Goal: Transaction & Acquisition: Purchase product/service

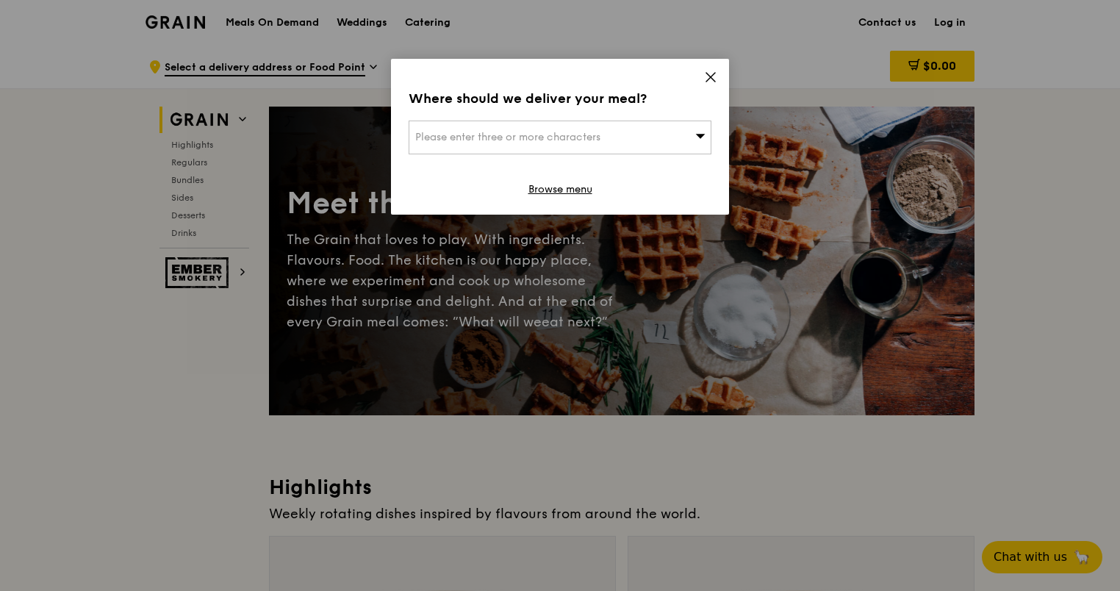
click at [720, 69] on div "Where should we deliver your meal? Please enter three or more characters Browse…" at bounding box center [560, 137] width 338 height 156
click at [711, 76] on icon at bounding box center [710, 77] width 9 height 9
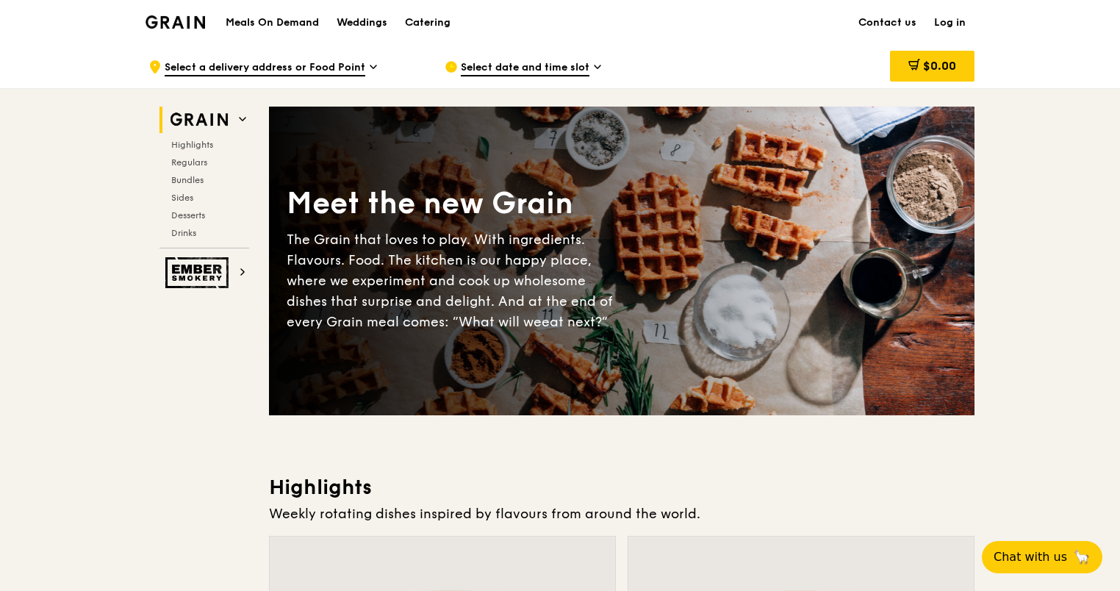
click at [194, 185] on div "Highlights Regulars Bundles Sides Desserts Drinks" at bounding box center [204, 189] width 90 height 100
click at [192, 179] on span "Bundles" at bounding box center [188, 180] width 35 height 10
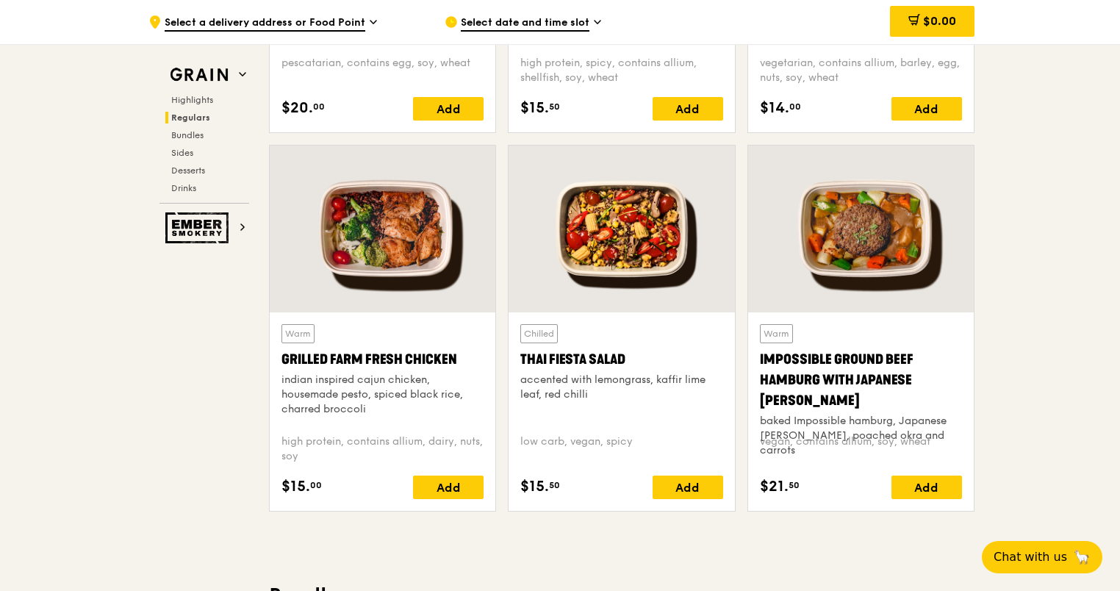
scroll to position [1602, 0]
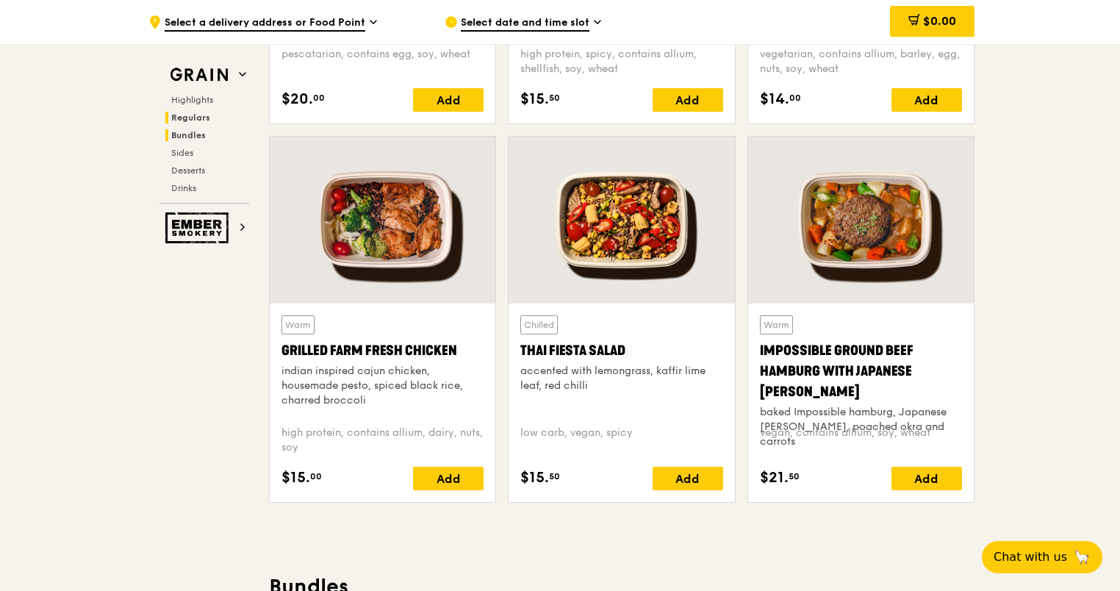
click at [187, 135] on span "Bundles" at bounding box center [188, 135] width 35 height 10
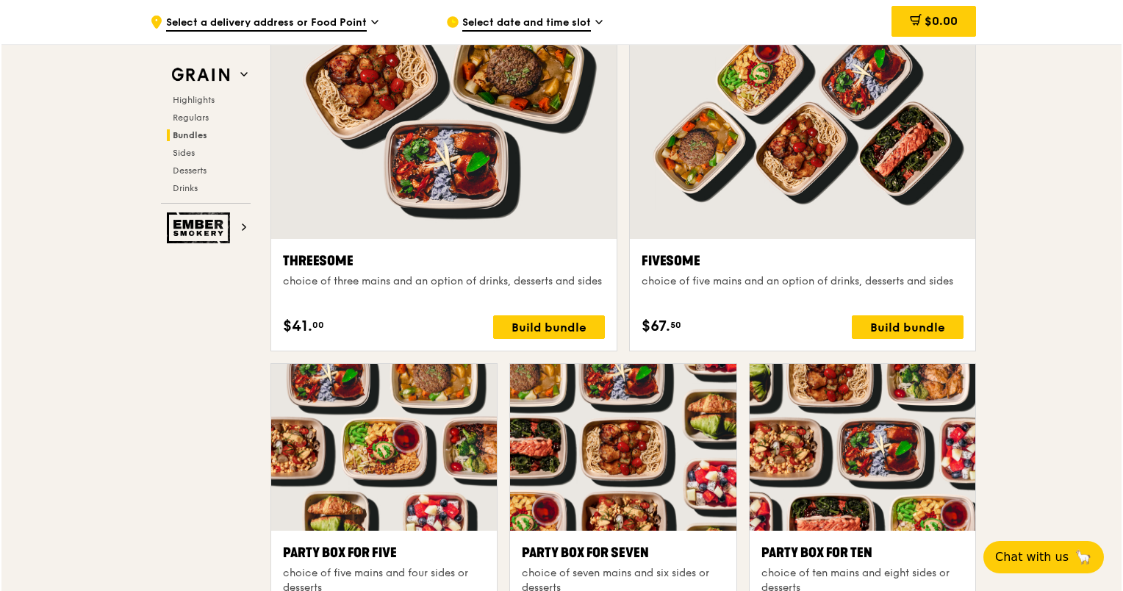
scroll to position [2594, 0]
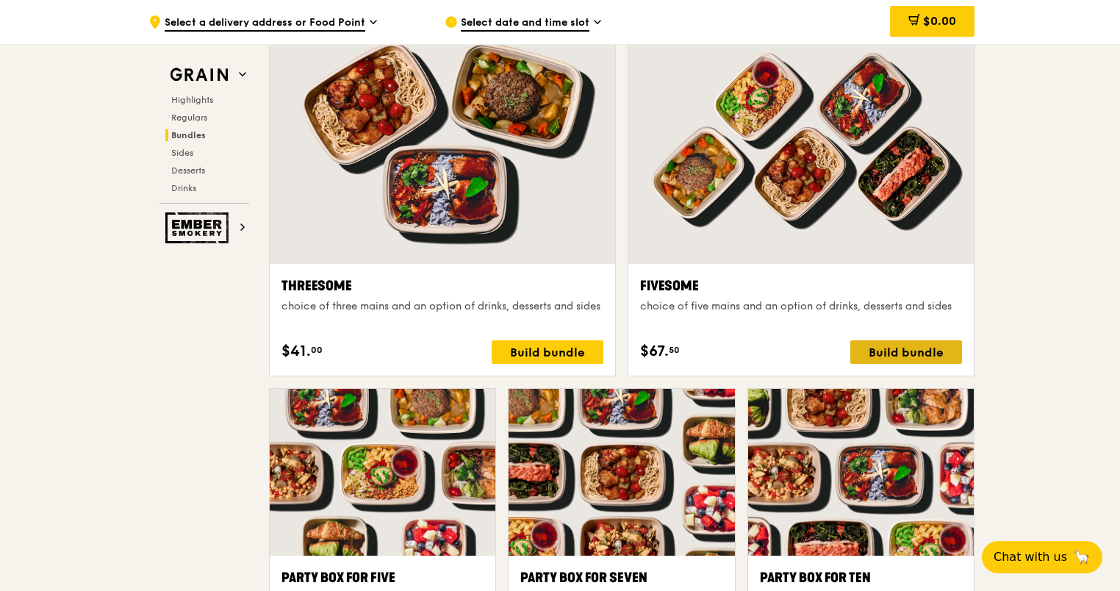
click at [888, 347] on div "Build bundle" at bounding box center [906, 352] width 112 height 24
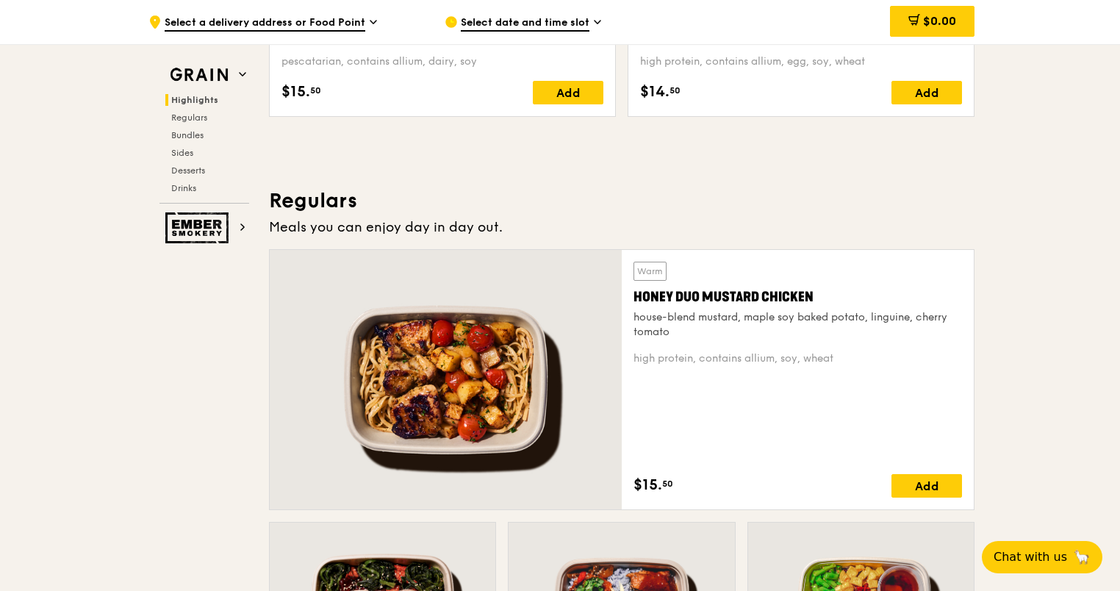
scroll to position [831, 0]
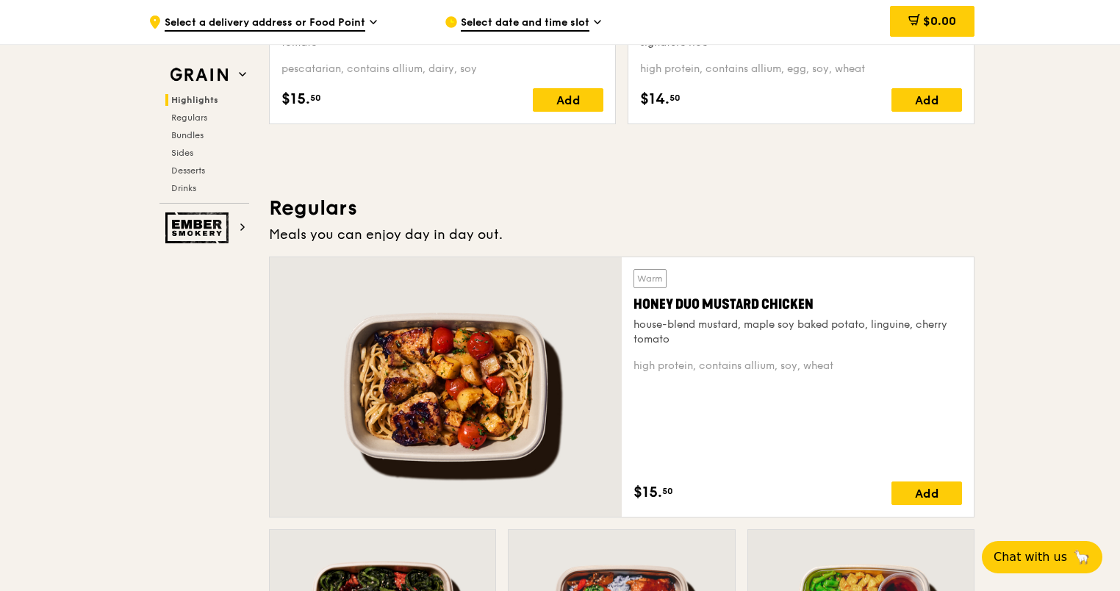
click at [494, 395] on div at bounding box center [446, 386] width 352 height 259
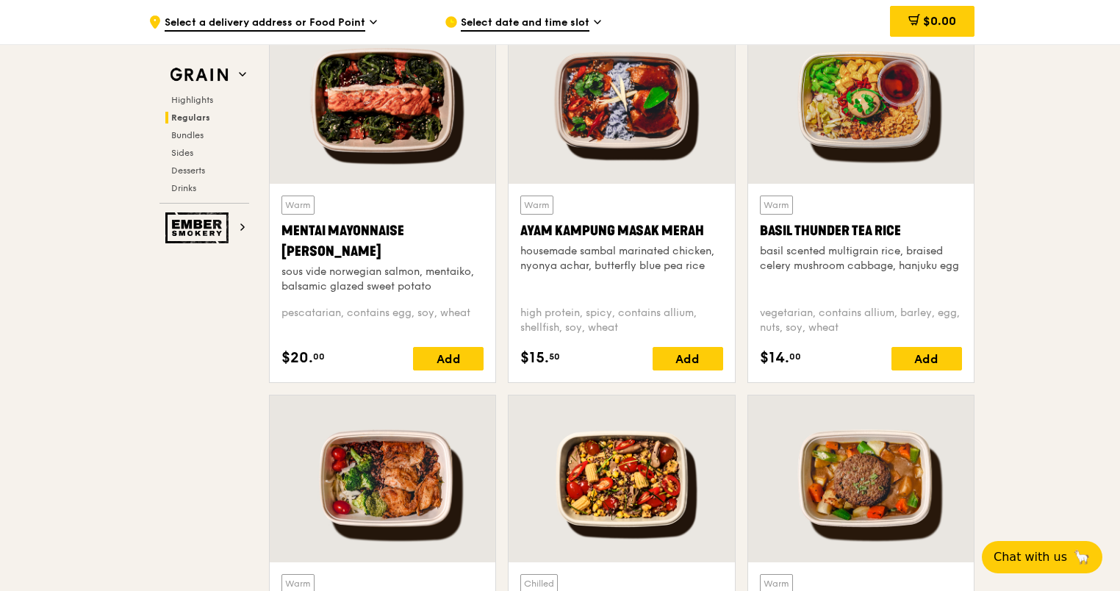
scroll to position [1492, 0]
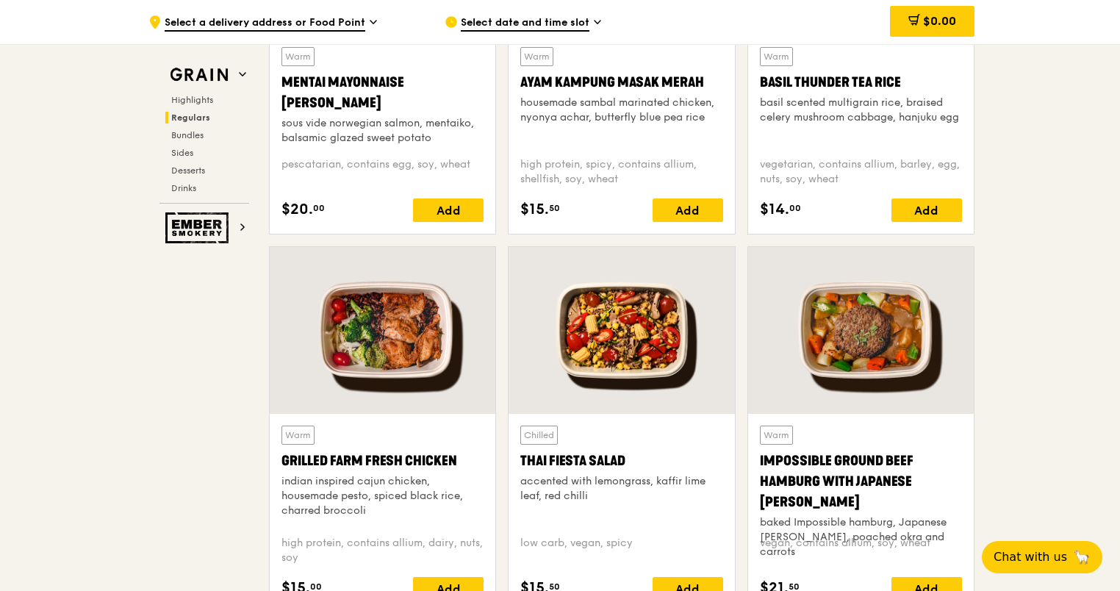
click at [373, 353] on div at bounding box center [383, 330] width 226 height 167
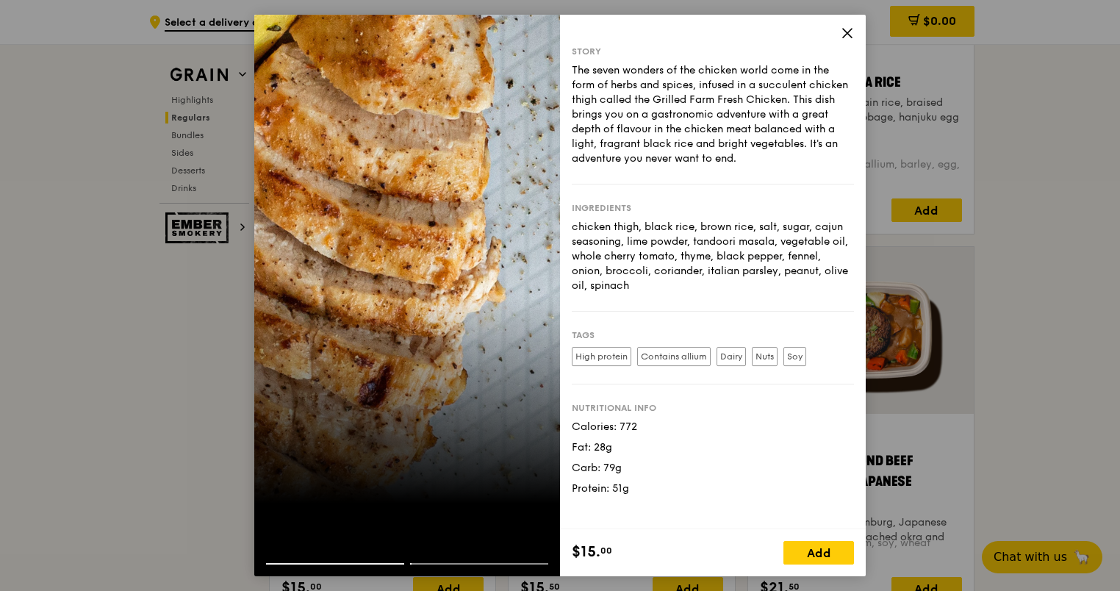
click at [847, 30] on icon at bounding box center [847, 32] width 13 height 13
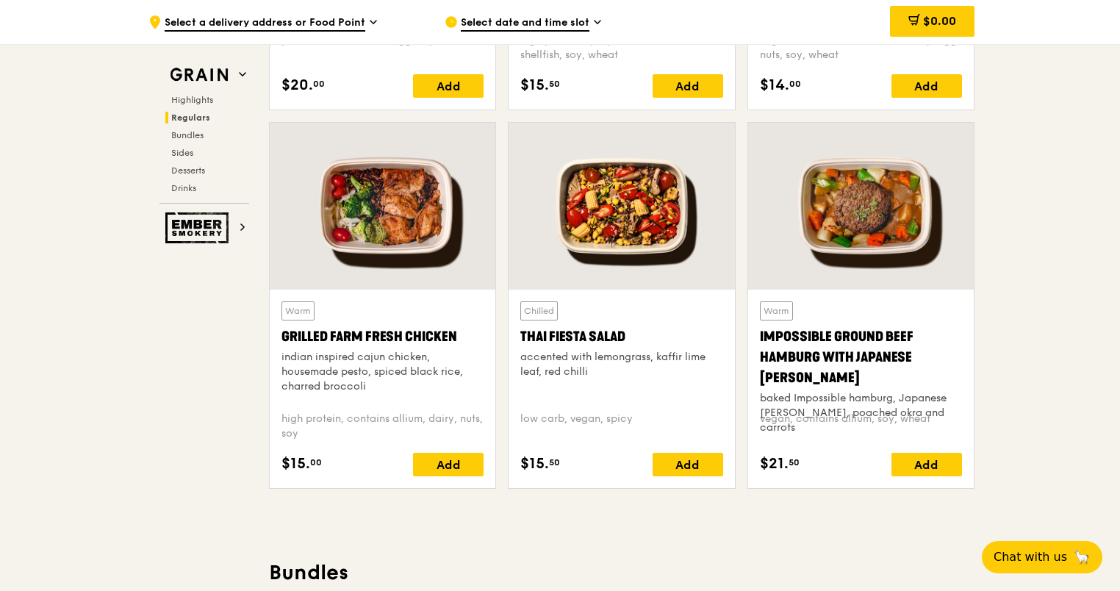
scroll to position [1639, 0]
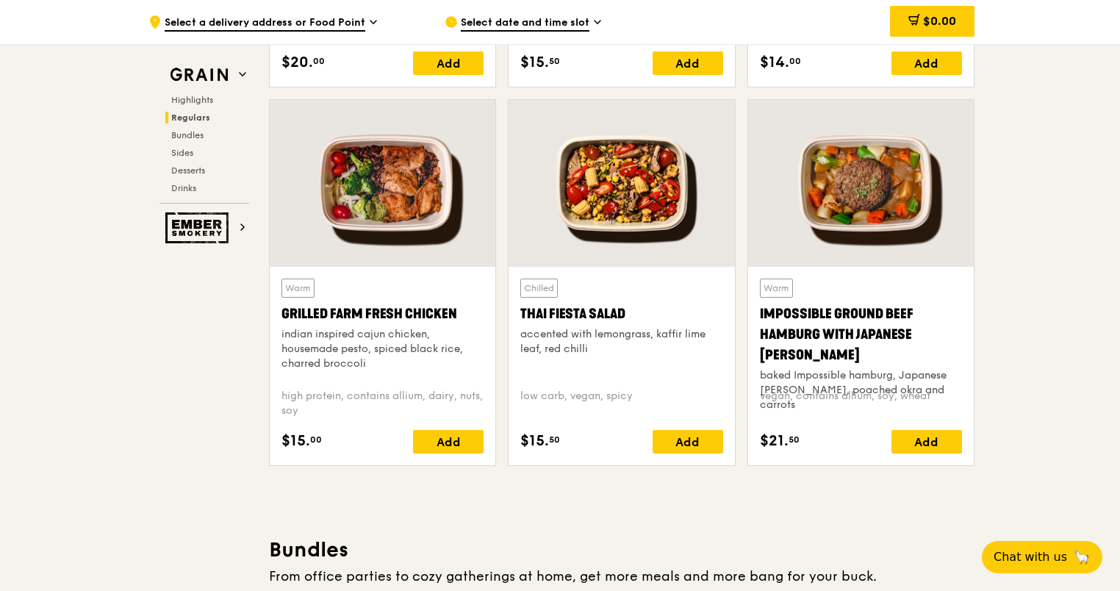
click at [408, 221] on div at bounding box center [383, 183] width 226 height 167
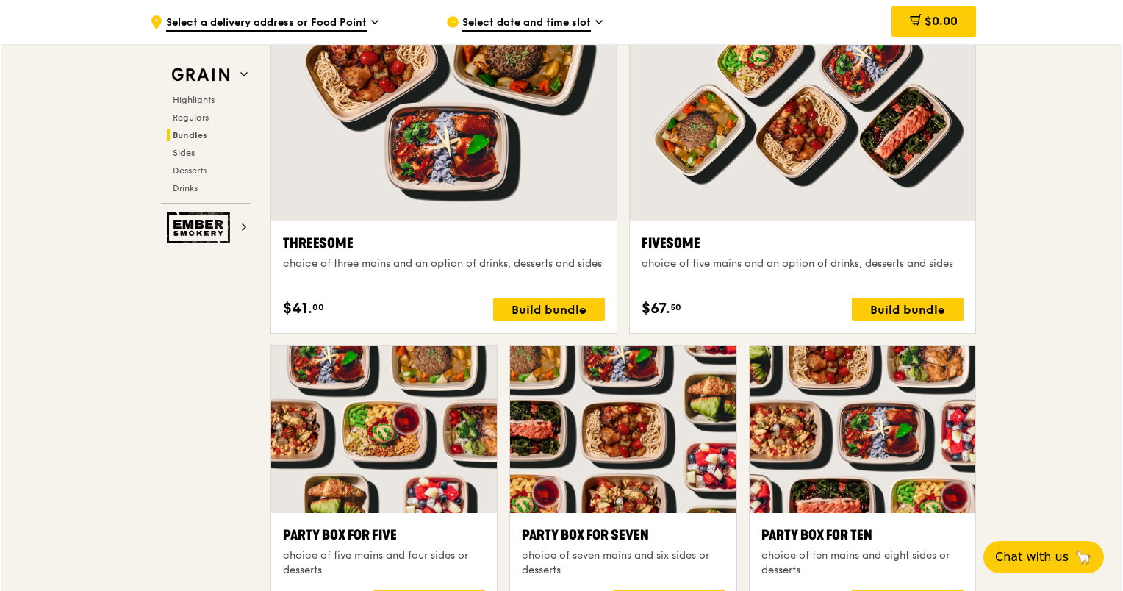
scroll to position [2815, 0]
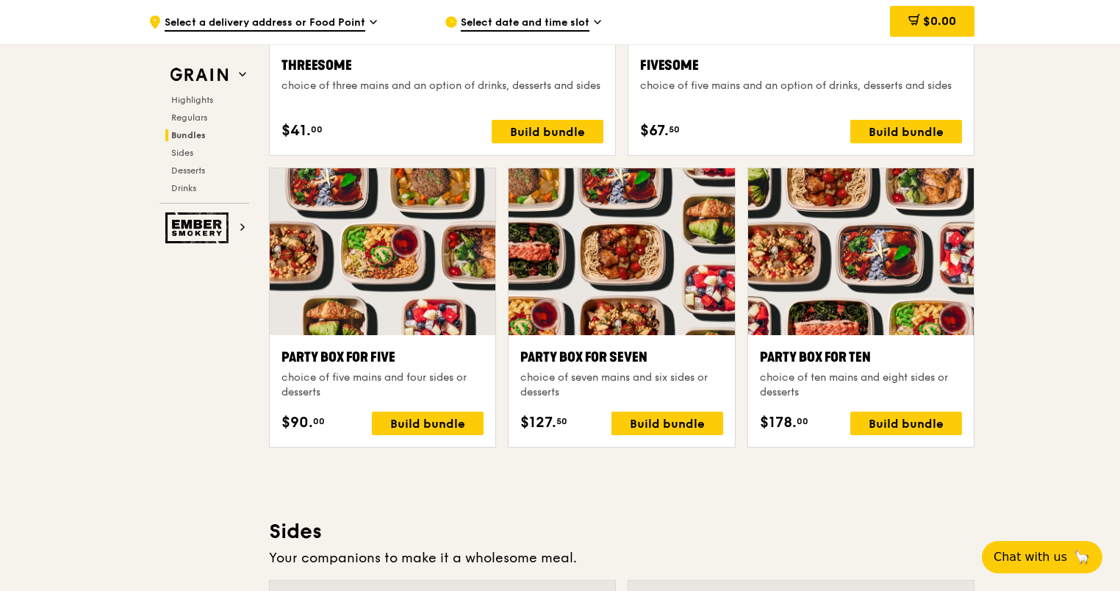
click at [420, 287] on div at bounding box center [383, 251] width 226 height 167
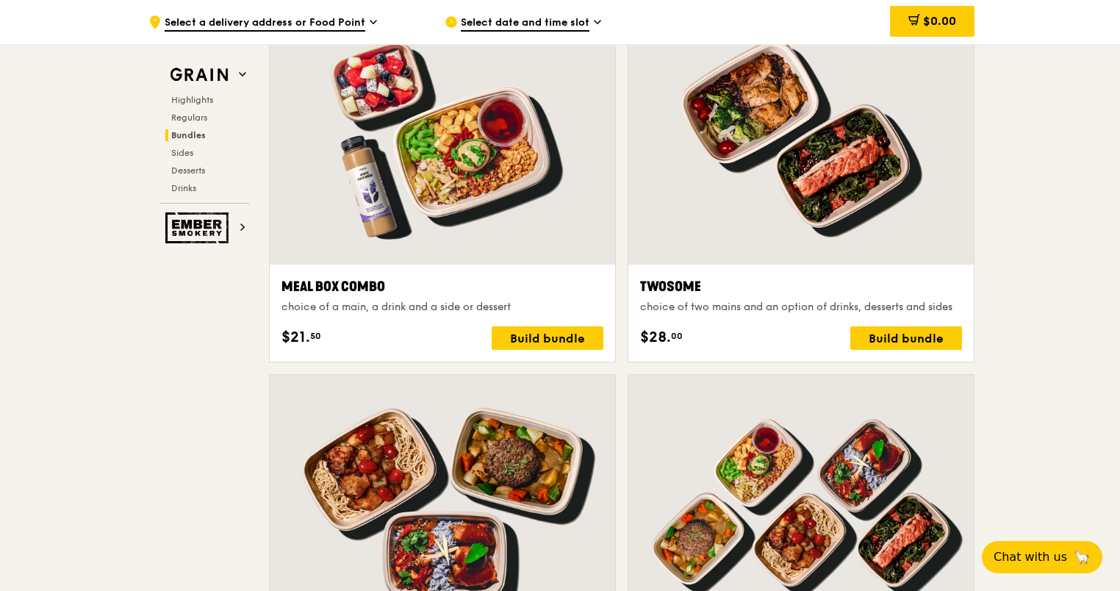
scroll to position [2227, 0]
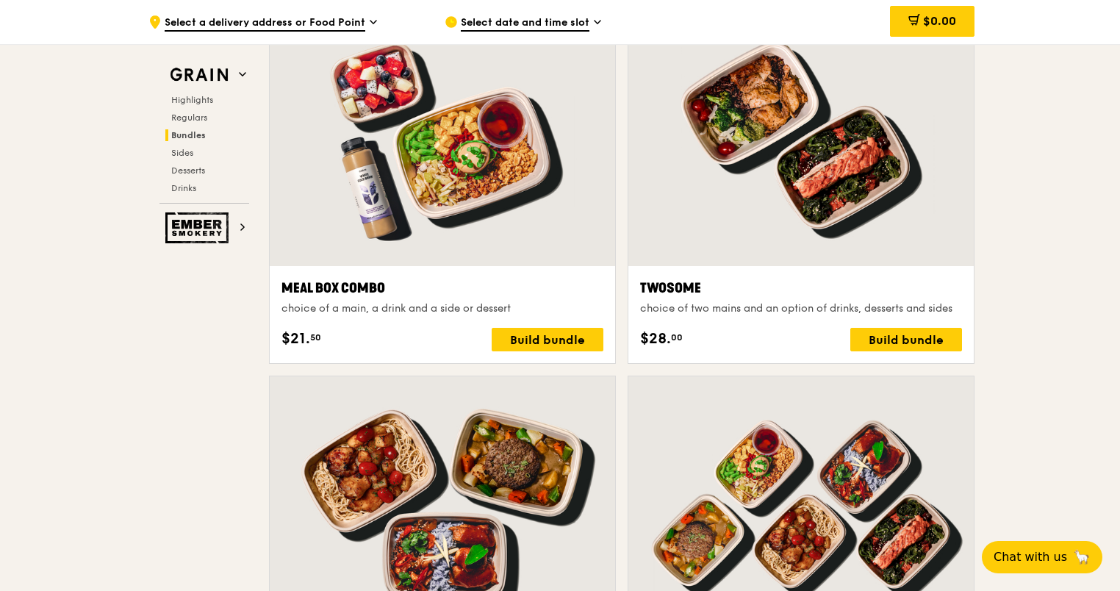
click at [803, 244] on div at bounding box center [800, 138] width 345 height 255
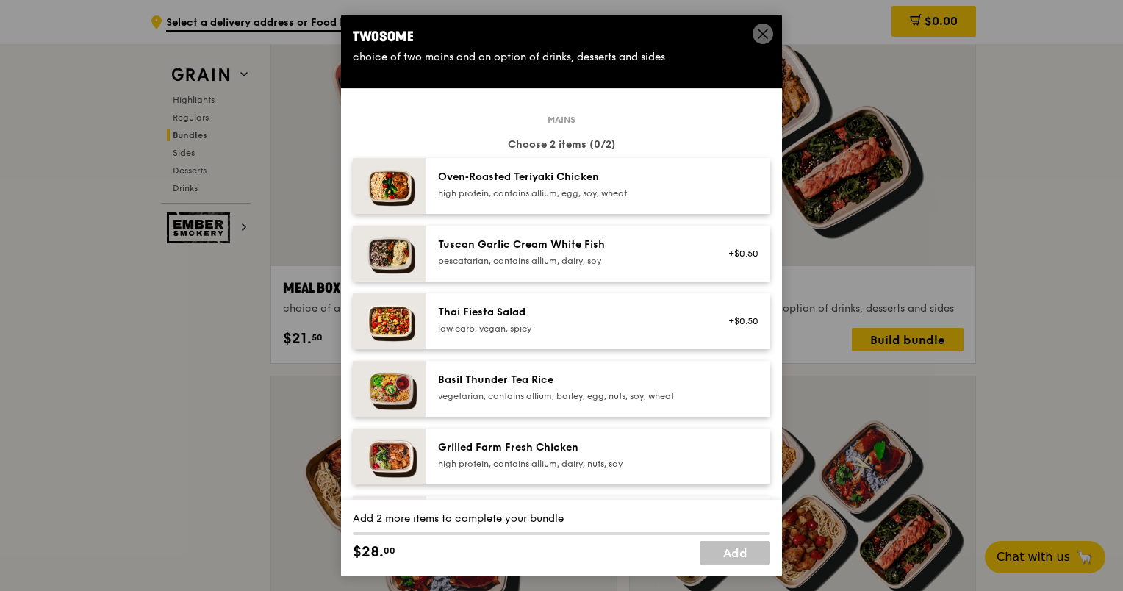
click at [767, 37] on icon at bounding box center [762, 33] width 13 height 13
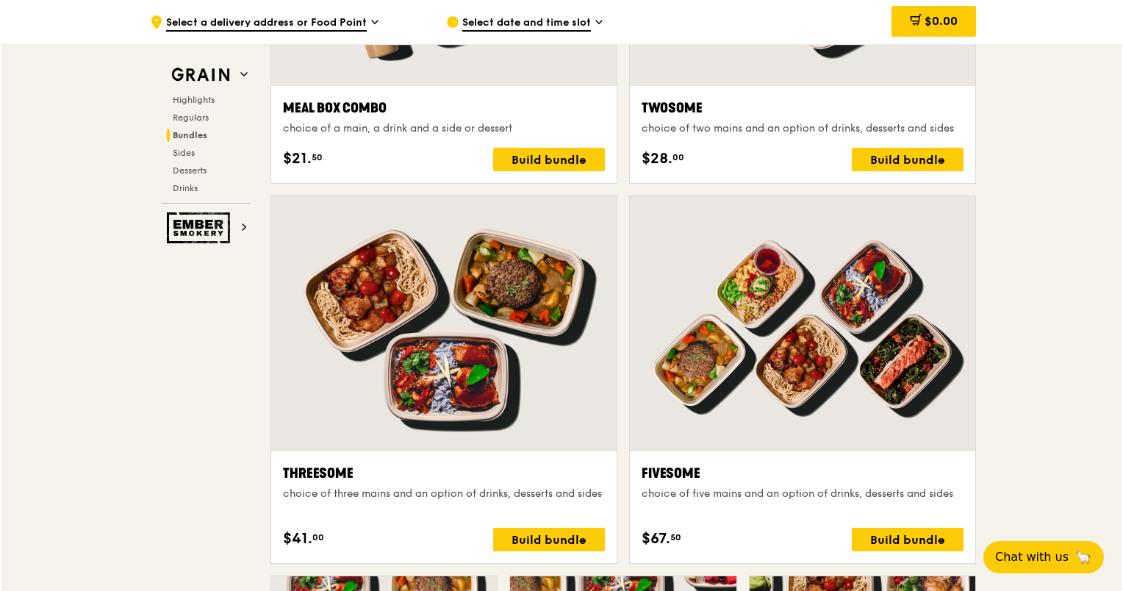
scroll to position [2374, 0]
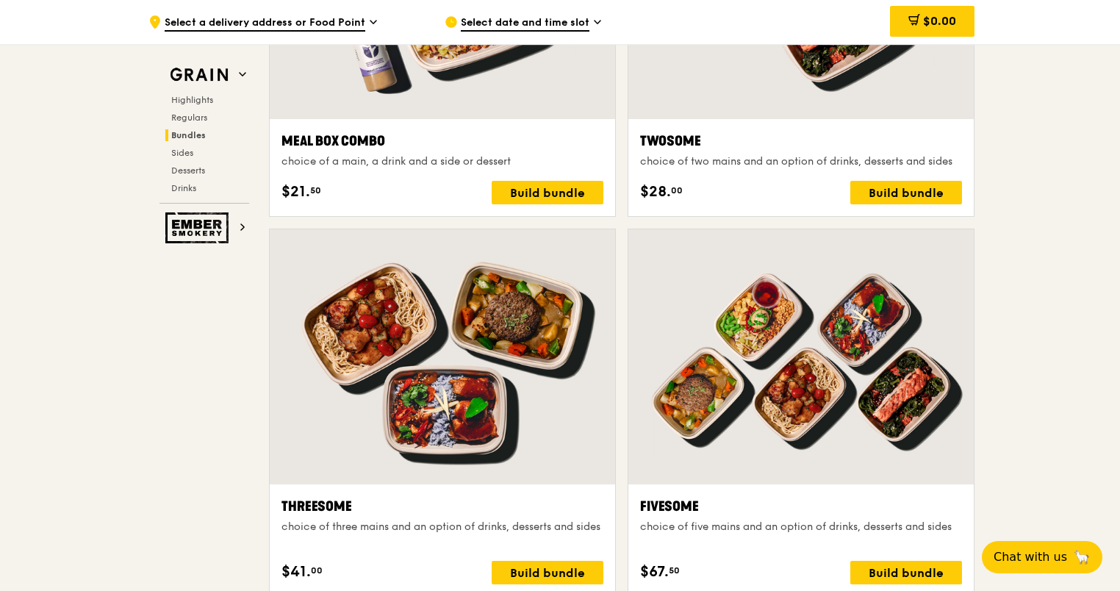
click at [794, 382] on div at bounding box center [800, 356] width 345 height 255
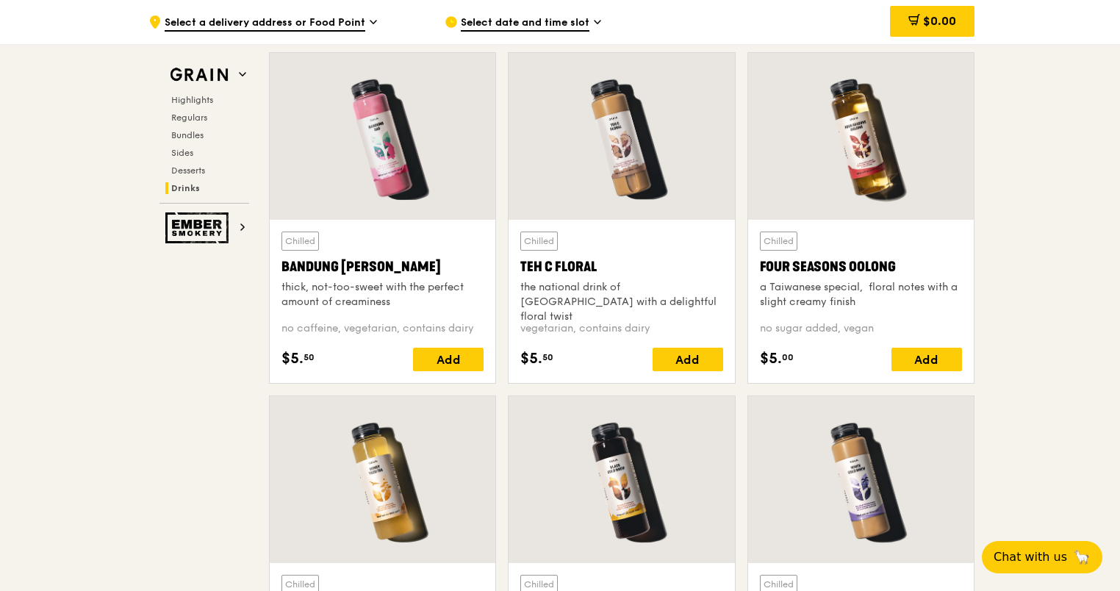
scroll to position [5167, 0]
